Goal: Navigation & Orientation: Find specific page/section

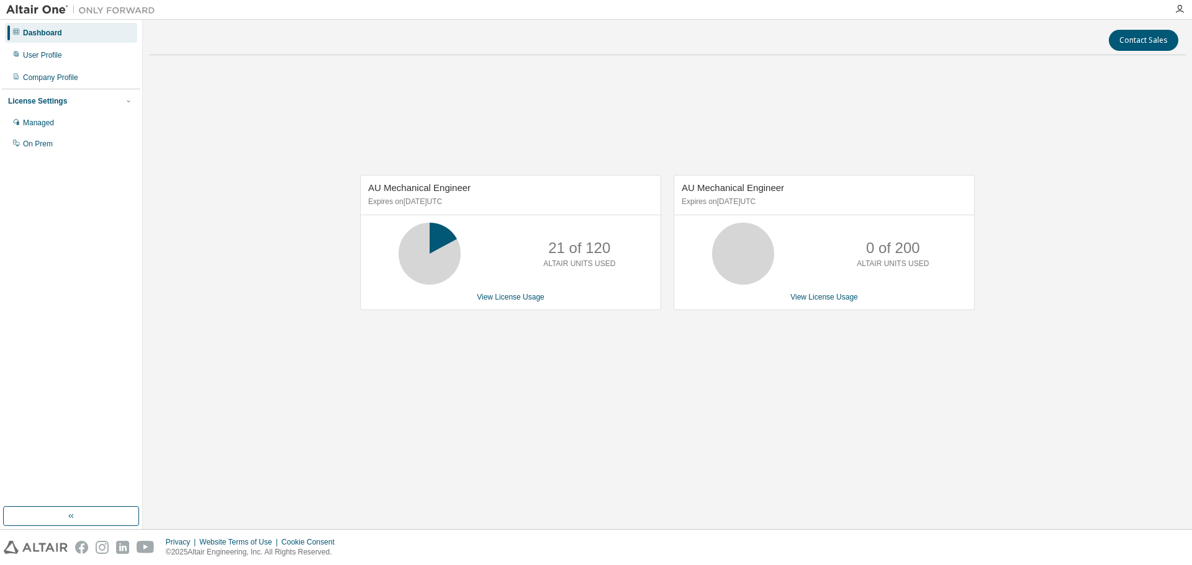
click at [279, 189] on div "AU Mechanical Engineer Expires on February 1, 2026 UTC 21 of 120 ALTAIR UNITS U…" at bounding box center [667, 248] width 1037 height 367
click at [234, 117] on div "AU Mechanical Engineer Expires on February 1, 2026 UTC 21 of 120 ALTAIR UNITS U…" at bounding box center [667, 248] width 1037 height 367
click at [212, 227] on div "AU Mechanical Engineer Expires on February 1, 2026 UTC 21 of 120 ALTAIR UNITS U…" at bounding box center [667, 248] width 1037 height 367
click at [16, 34] on icon at bounding box center [15, 31] width 7 height 7
drag, startPoint x: 79, startPoint y: 0, endPoint x: 201, endPoint y: 109, distance: 164.0
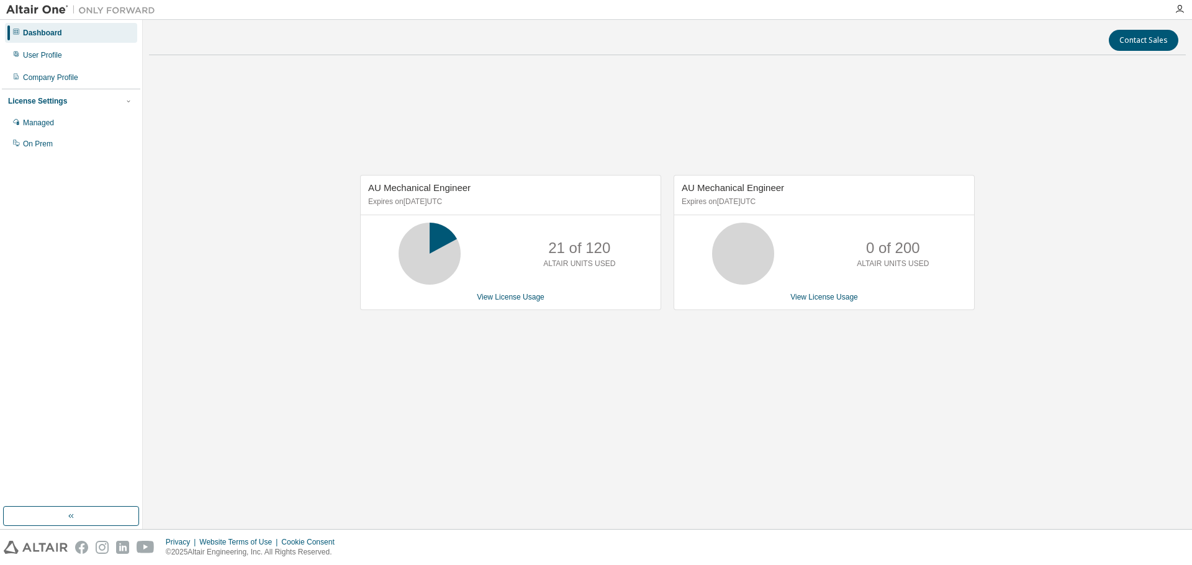
click at [201, 109] on div "AU Mechanical Engineer Expires on February 1, 2026 UTC 21 of 120 ALTAIR UNITS U…" at bounding box center [667, 248] width 1037 height 367
click at [71, 78] on div "Company Profile" at bounding box center [50, 78] width 55 height 10
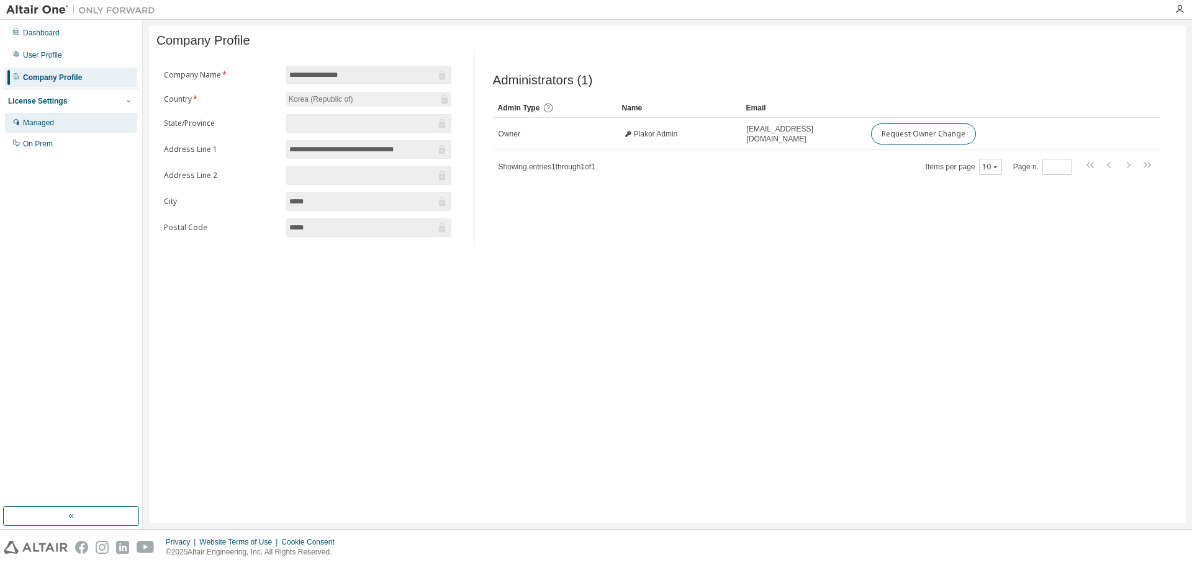
click at [64, 125] on div "Managed" at bounding box center [71, 123] width 132 height 20
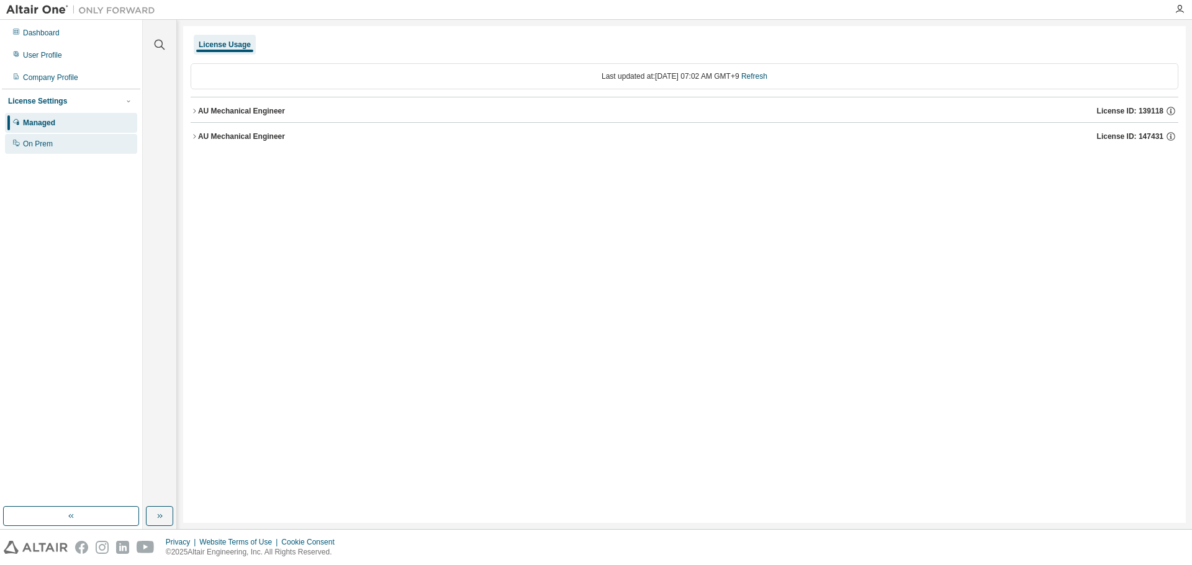
click at [67, 143] on div "On Prem" at bounding box center [71, 144] width 132 height 20
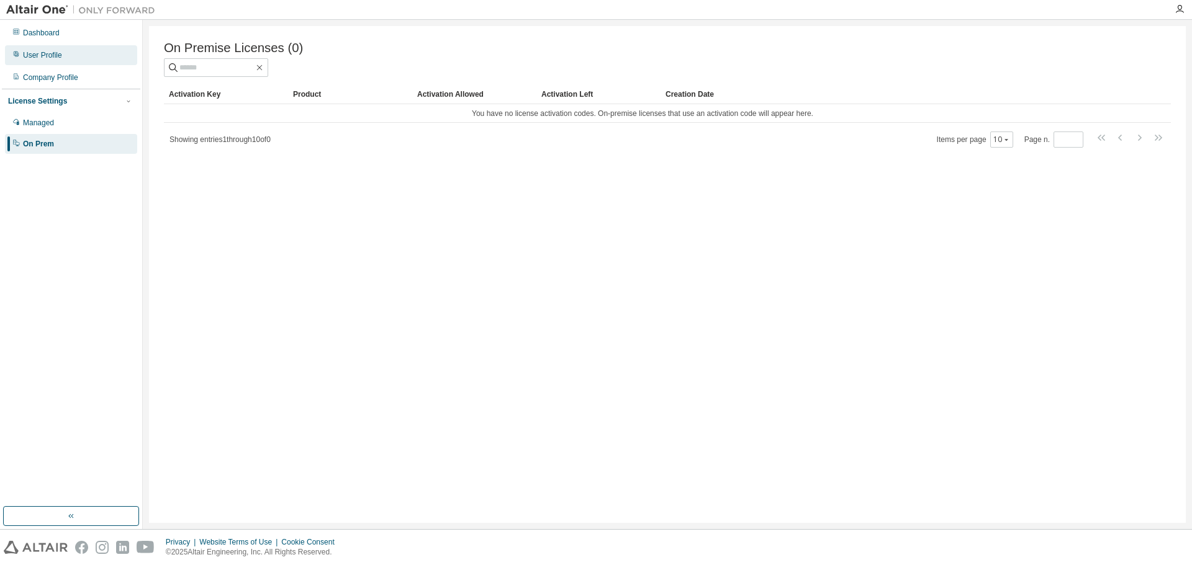
click at [70, 59] on div "User Profile" at bounding box center [71, 55] width 132 height 20
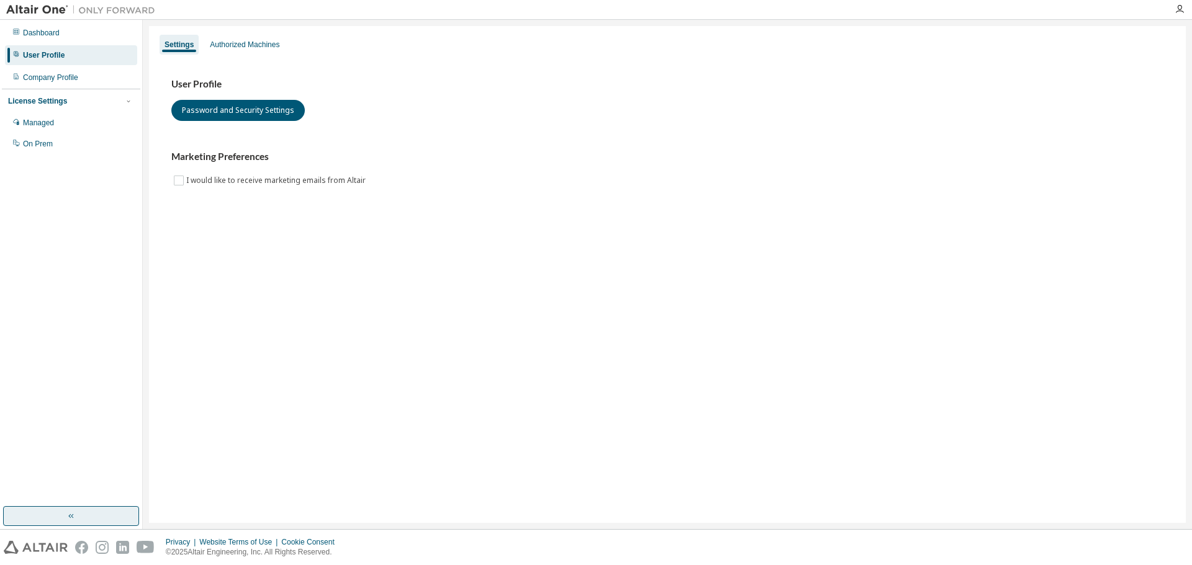
click at [75, 515] on icon "button" at bounding box center [71, 516] width 10 height 10
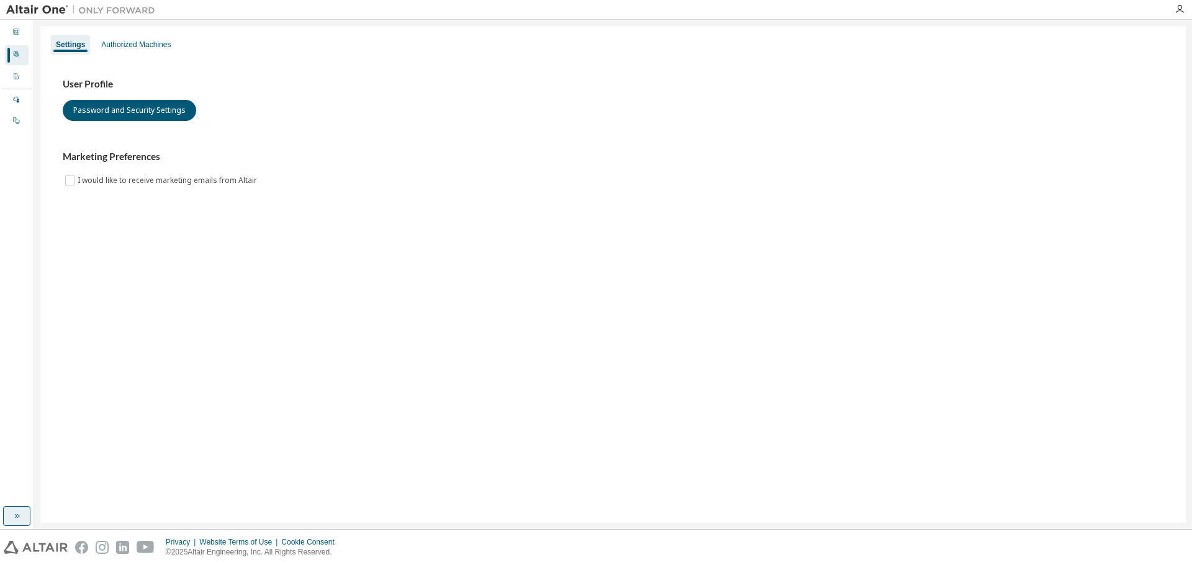
click at [22, 517] on button "button" at bounding box center [16, 516] width 27 height 20
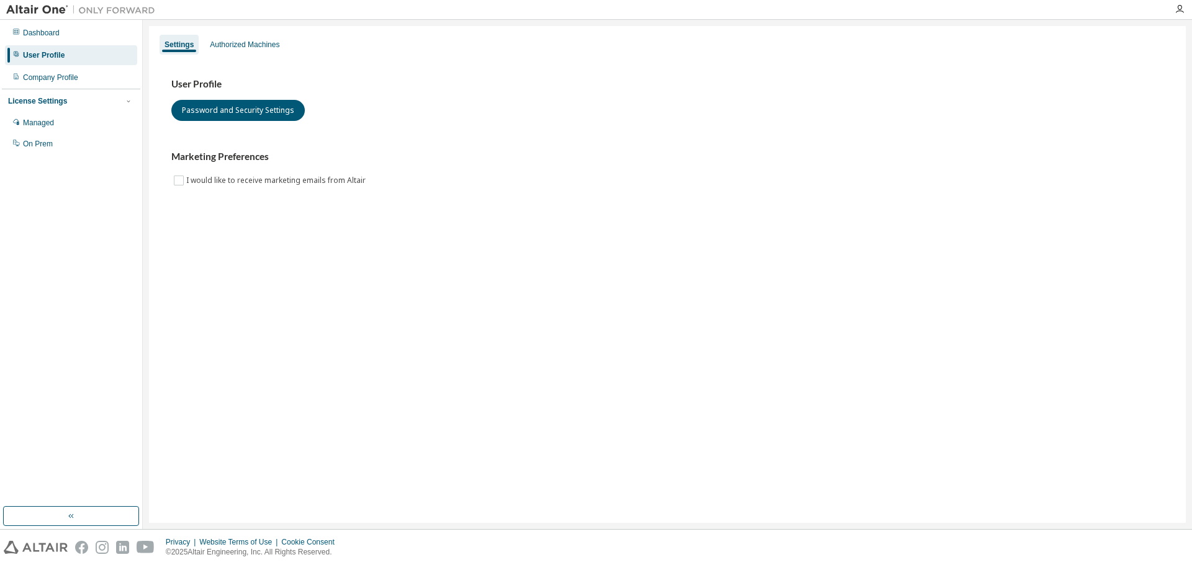
click at [225, 468] on div "Settings Authorized Machines User Profile Password and Security Settings Market…" at bounding box center [667, 274] width 1037 height 497
click at [52, 35] on div "Dashboard" at bounding box center [41, 33] width 37 height 10
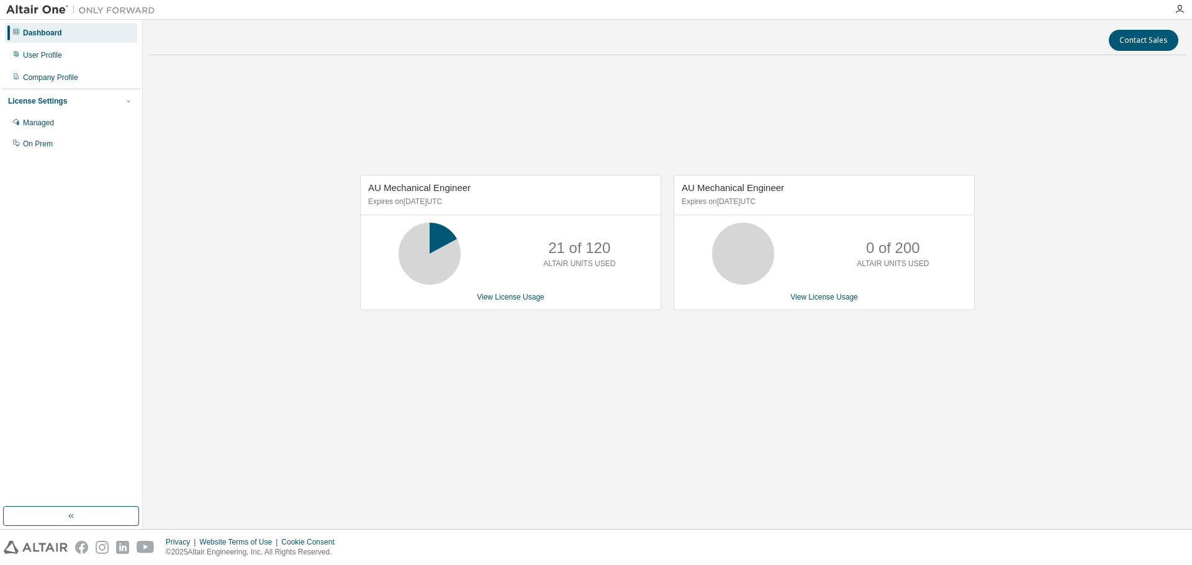
click at [636, 362] on div "AU Mechanical Engineer Expires on February 1, 2026 UTC 21 of 120 ALTAIR UNITS U…" at bounding box center [667, 248] width 1037 height 367
drag, startPoint x: 636, startPoint y: 363, endPoint x: 590, endPoint y: 359, distance: 46.1
click at [592, 360] on div "AU Mechanical Engineer Expires on February 1, 2026 UTC 21 of 120 ALTAIR UNITS U…" at bounding box center [667, 248] width 1037 height 367
drag, startPoint x: 76, startPoint y: 81, endPoint x: 342, endPoint y: 91, distance: 266.5
click at [342, 91] on div "Dashboard User Profile Company Profile License Settings Managed On Prem Contact…" at bounding box center [596, 275] width 1192 height 510
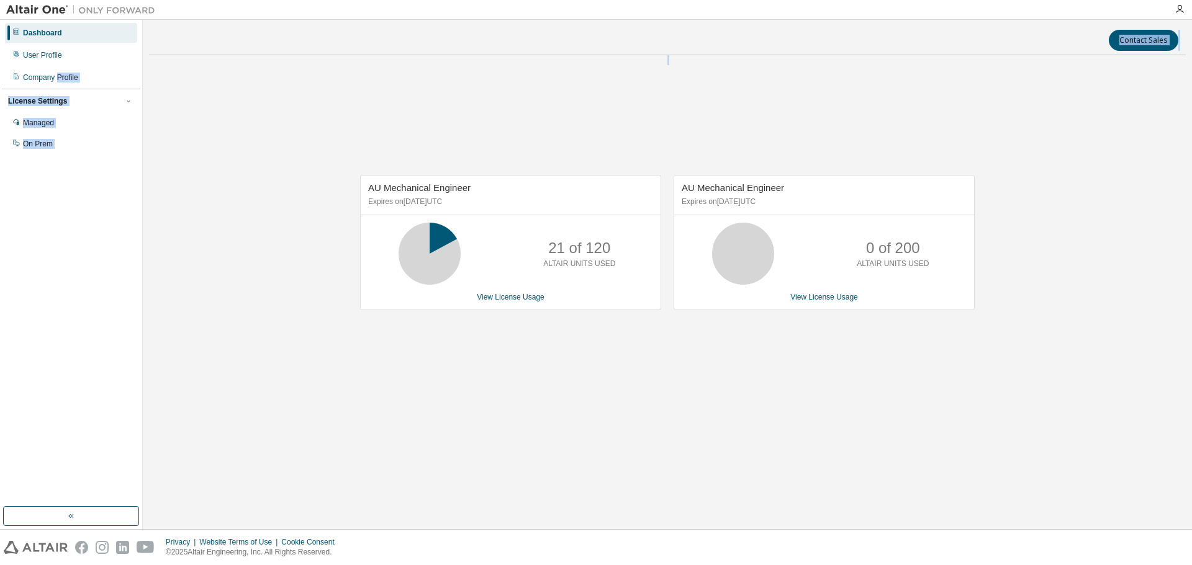
click at [251, 127] on div "AU Mechanical Engineer Expires on February 1, 2026 UTC 21 of 120 ALTAIR UNITS U…" at bounding box center [667, 248] width 1037 height 367
